Goal: Information Seeking & Learning: Learn about a topic

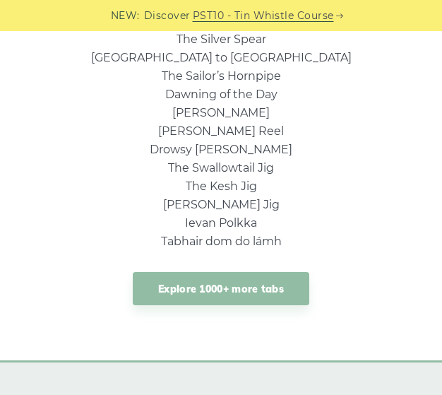
scroll to position [1045, 0]
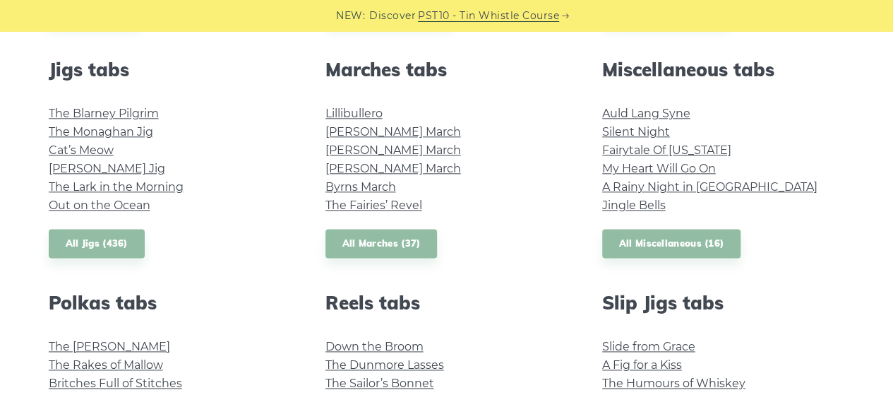
scroll to position [819, 0]
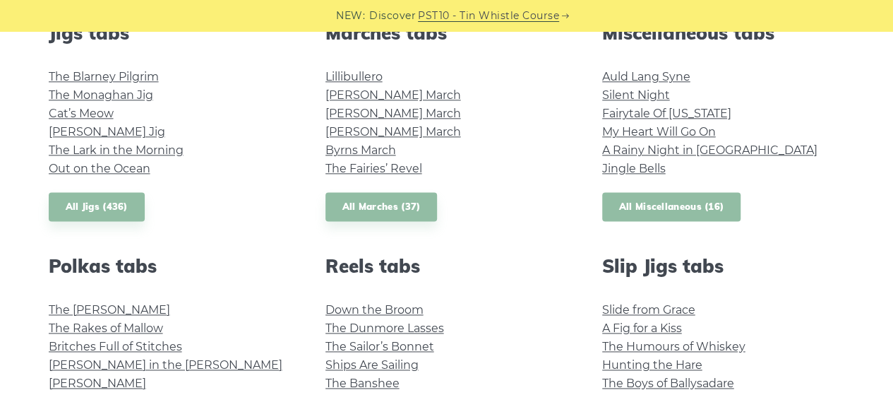
click at [715, 203] on link "All Miscellaneous (16)" at bounding box center [671, 206] width 139 height 29
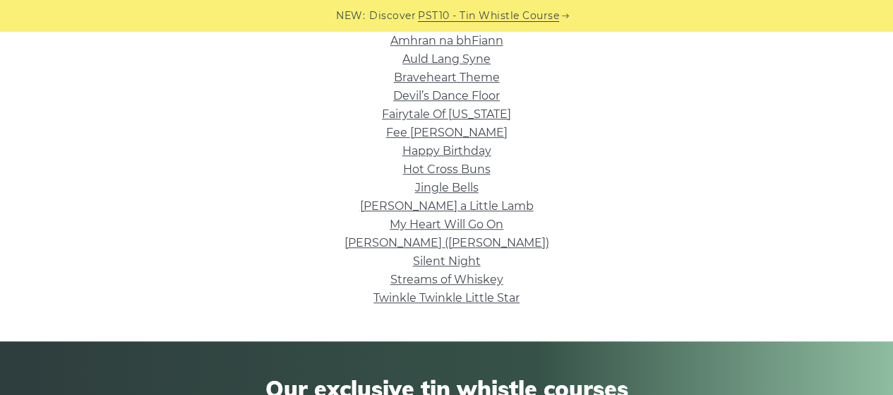
scroll to position [395, 0]
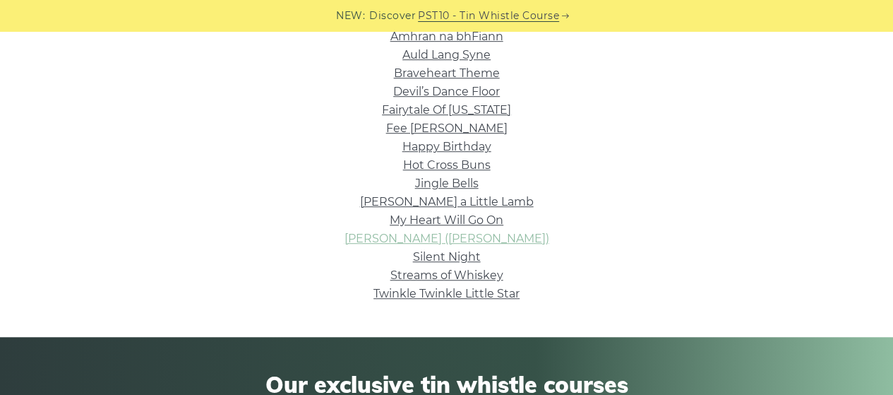
click at [512, 236] on link "[PERSON_NAME] ([PERSON_NAME])" at bounding box center [446, 238] width 205 height 13
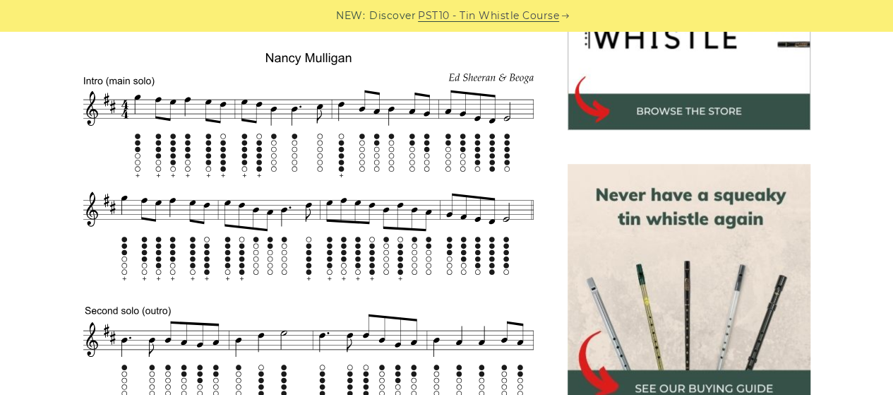
scroll to position [536, 0]
